Goal: Information Seeking & Learning: Check status

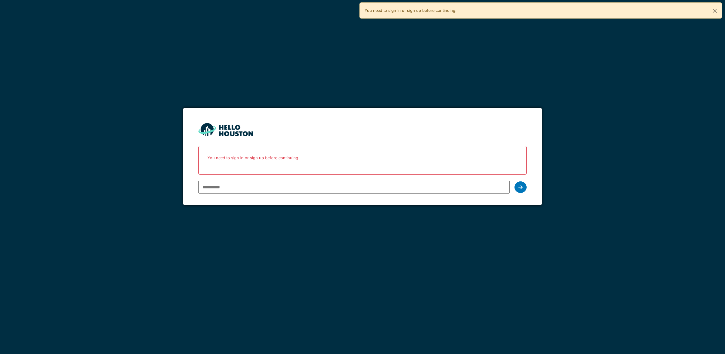
type input "**********"
drag, startPoint x: 0, startPoint y: 0, endPoint x: 368, endPoint y: 198, distance: 417.8
click at [368, 198] on form "**********" at bounding box center [362, 156] width 359 height 97
click at [517, 188] on div at bounding box center [521, 187] width 12 height 12
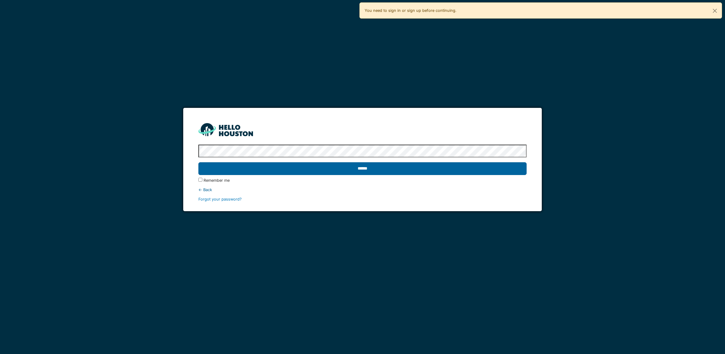
click at [375, 168] on input "******" at bounding box center [362, 168] width 328 height 13
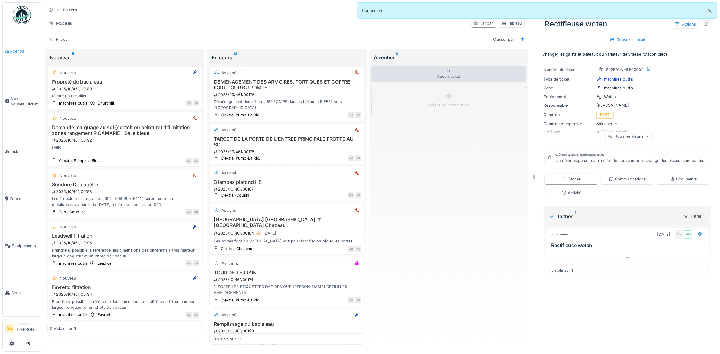
click at [13, 58] on link "Agenda" at bounding box center [22, 51] width 38 height 47
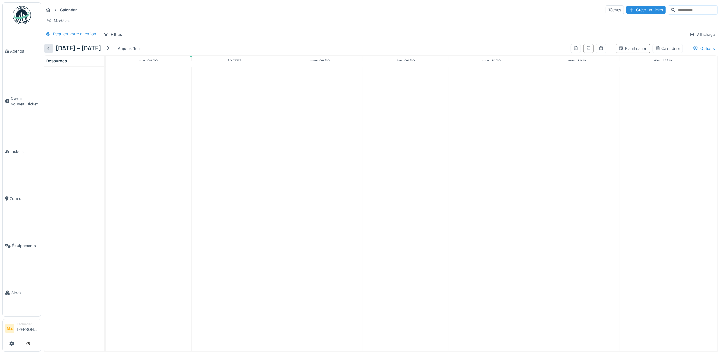
click at [50, 53] on div at bounding box center [49, 48] width 10 height 8
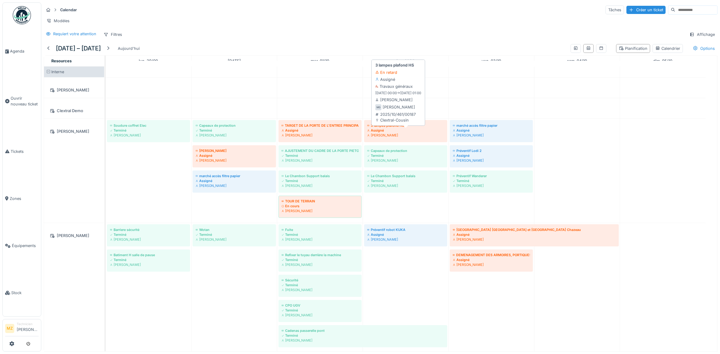
click at [422, 137] on div "[PERSON_NAME]" at bounding box center [405, 135] width 77 height 5
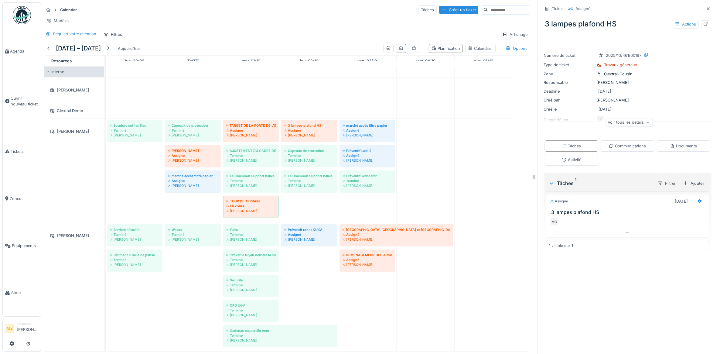
click at [625, 126] on div "Voir tous les détails" at bounding box center [629, 122] width 48 height 9
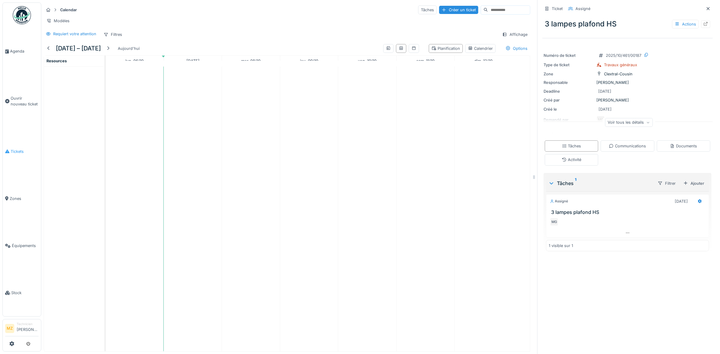
click at [25, 148] on span "Tickets" at bounding box center [25, 151] width 28 height 6
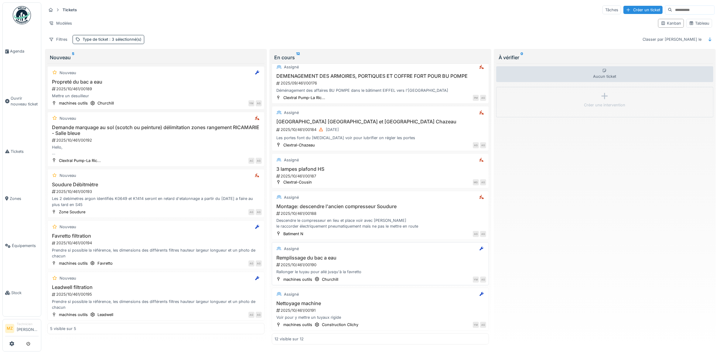
scroll to position [3, 0]
click at [389, 247] on div "Assigné" at bounding box center [380, 249] width 212 height 8
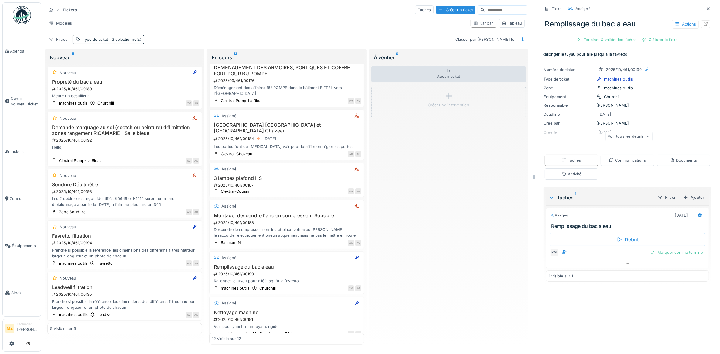
click at [620, 128] on div "Voir tous les détails" at bounding box center [628, 137] width 170 height 19
click at [621, 132] on div "Voir tous les détails" at bounding box center [629, 136] width 48 height 9
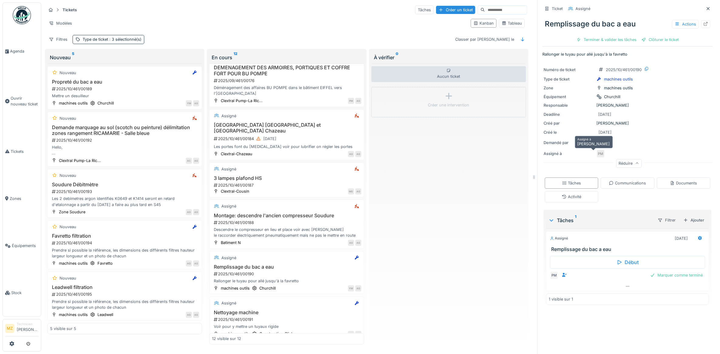
click at [596, 151] on div "PM" at bounding box center [600, 153] width 8 height 8
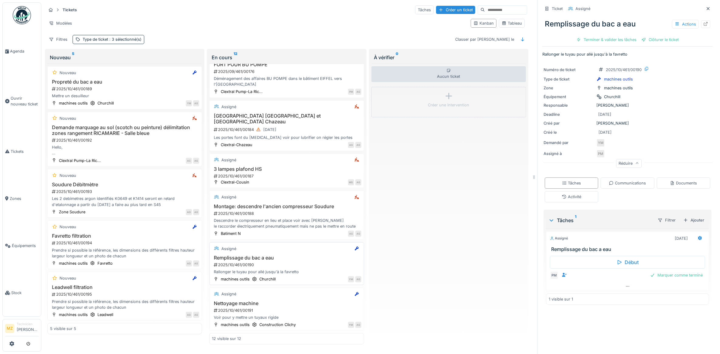
scroll to position [296, 0]
click at [324, 307] on div "2025/10/461/00191" at bounding box center [287, 310] width 148 height 6
click at [143, 250] on div "Prendre si possible la référence, les dimensions des différents filtres hauteur…" at bounding box center [124, 253] width 149 height 12
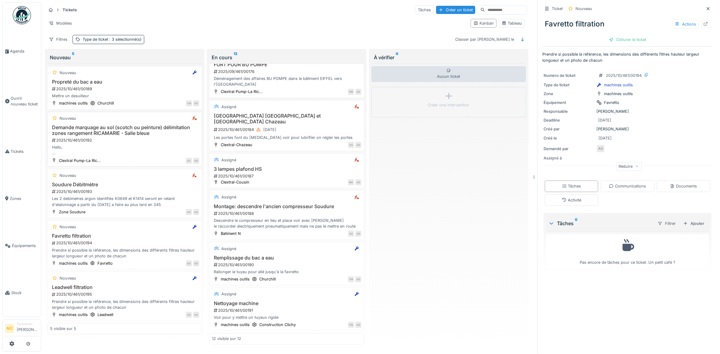
click at [174, 143] on div "2025/10/461/00192" at bounding box center [125, 140] width 148 height 6
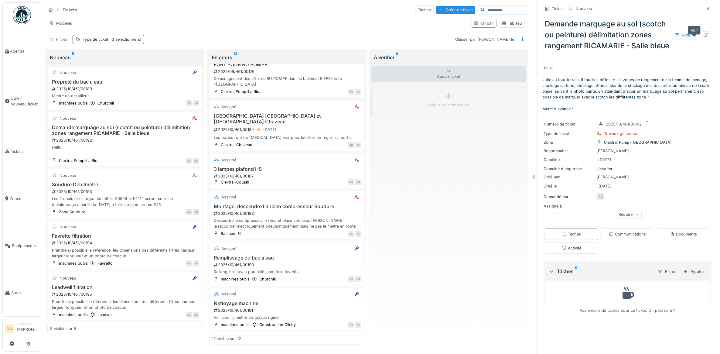
click at [701, 37] on div at bounding box center [705, 35] width 9 height 8
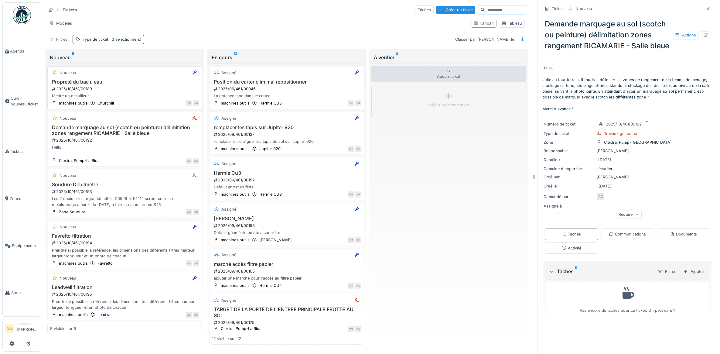
click at [139, 89] on div "2025/10/461/00189" at bounding box center [125, 89] width 148 height 6
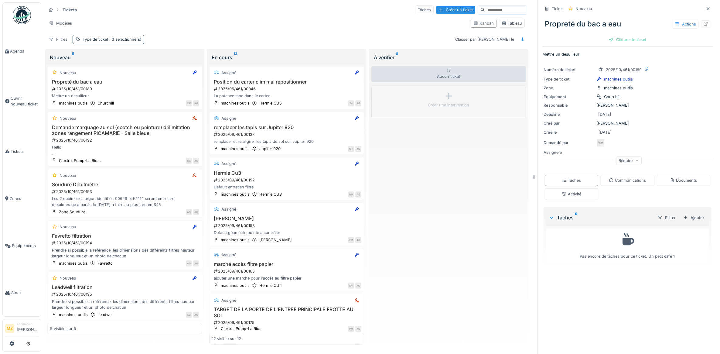
click at [617, 162] on div "Réduire" at bounding box center [628, 160] width 25 height 9
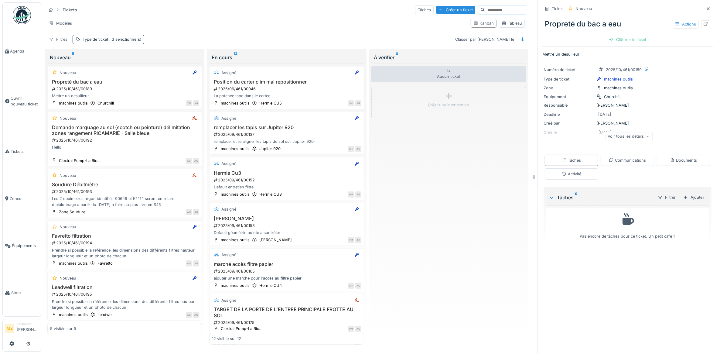
click at [619, 134] on div "Voir tous les détails" at bounding box center [629, 136] width 48 height 9
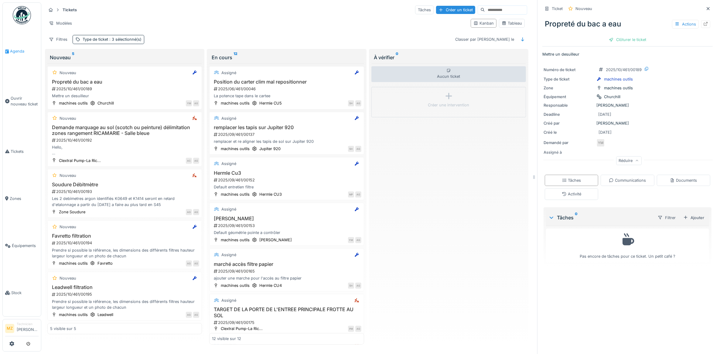
click at [18, 49] on span "Agenda" at bounding box center [24, 51] width 29 height 6
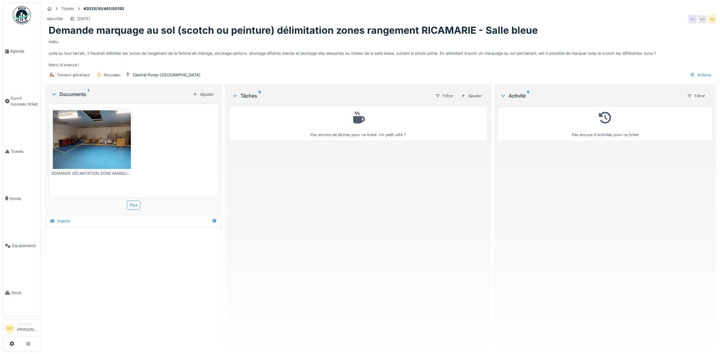
click at [122, 150] on img at bounding box center [92, 139] width 78 height 59
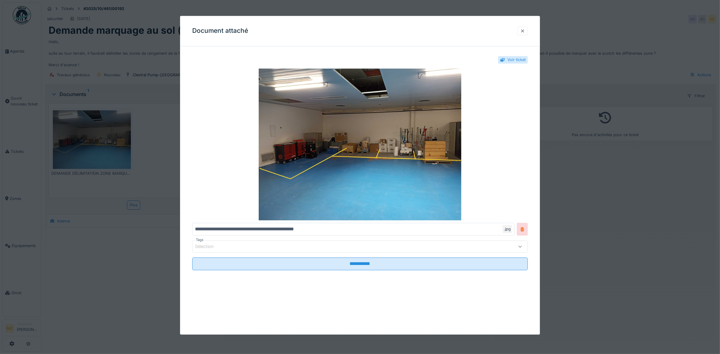
click at [522, 31] on div at bounding box center [522, 30] width 10 height 9
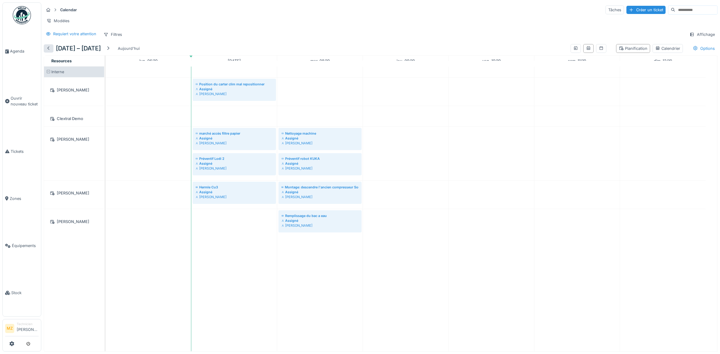
click at [48, 51] on div at bounding box center [48, 49] width 5 height 6
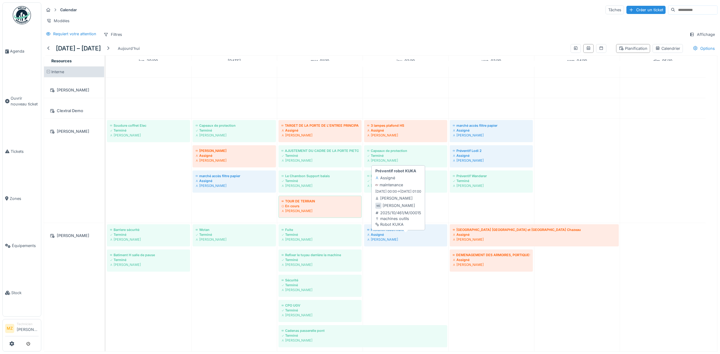
click at [412, 232] on div "Préventif robot KUKA" at bounding box center [405, 229] width 77 height 5
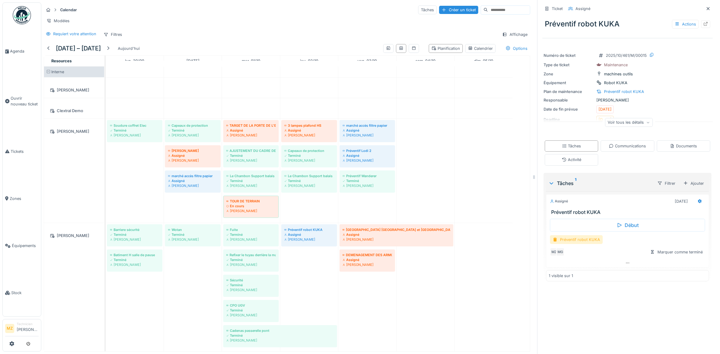
click at [582, 243] on div "Préventif robot KUKA" at bounding box center [576, 239] width 53 height 9
